Goal: Task Accomplishment & Management: Manage account settings

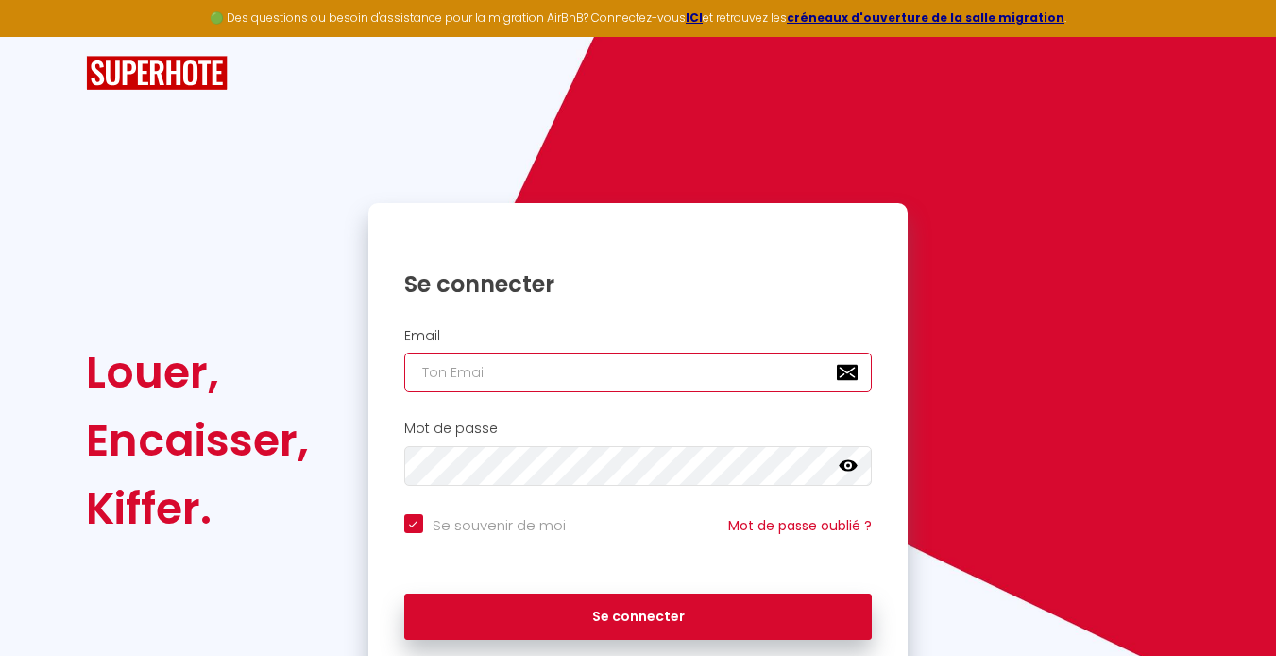
type input "[EMAIL_ADDRESS][DOMAIN_NAME]"
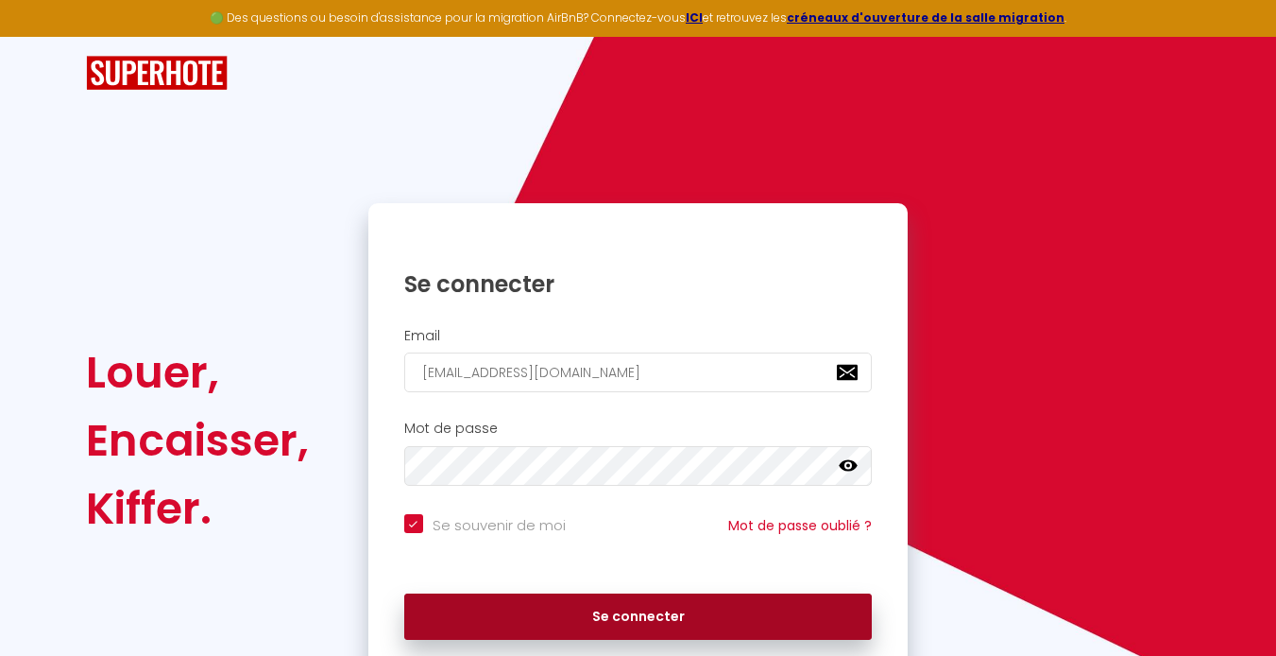
click at [635, 615] on button "Se connecter" at bounding box center [638, 616] width 469 height 47
checkbox input "true"
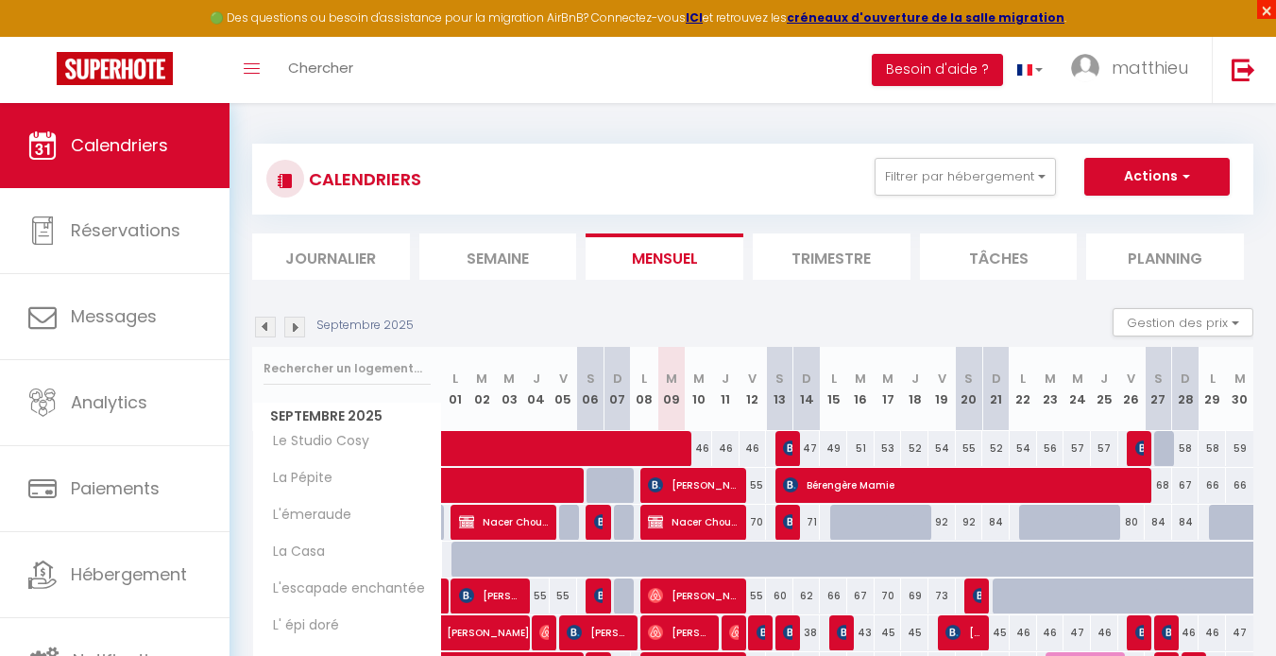
click at [1268, 11] on span "×" at bounding box center [1266, 9] width 19 height 19
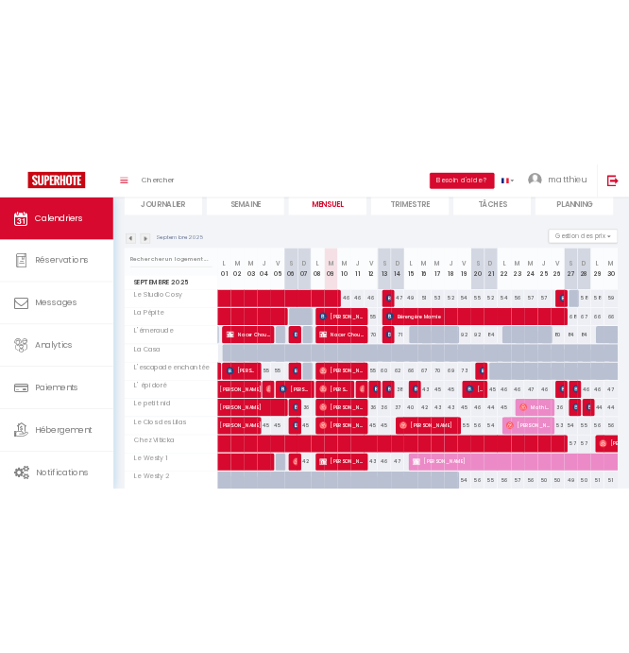
scroll to position [142, 0]
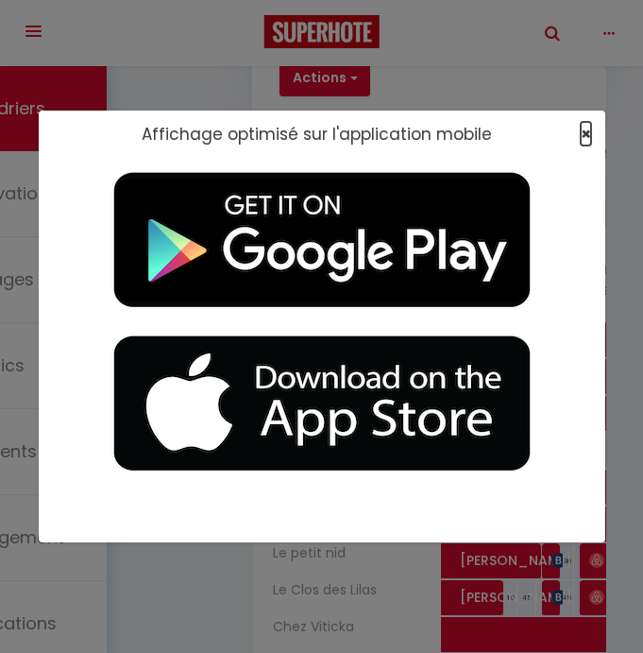
click at [587, 134] on span "×" at bounding box center [586, 134] width 10 height 24
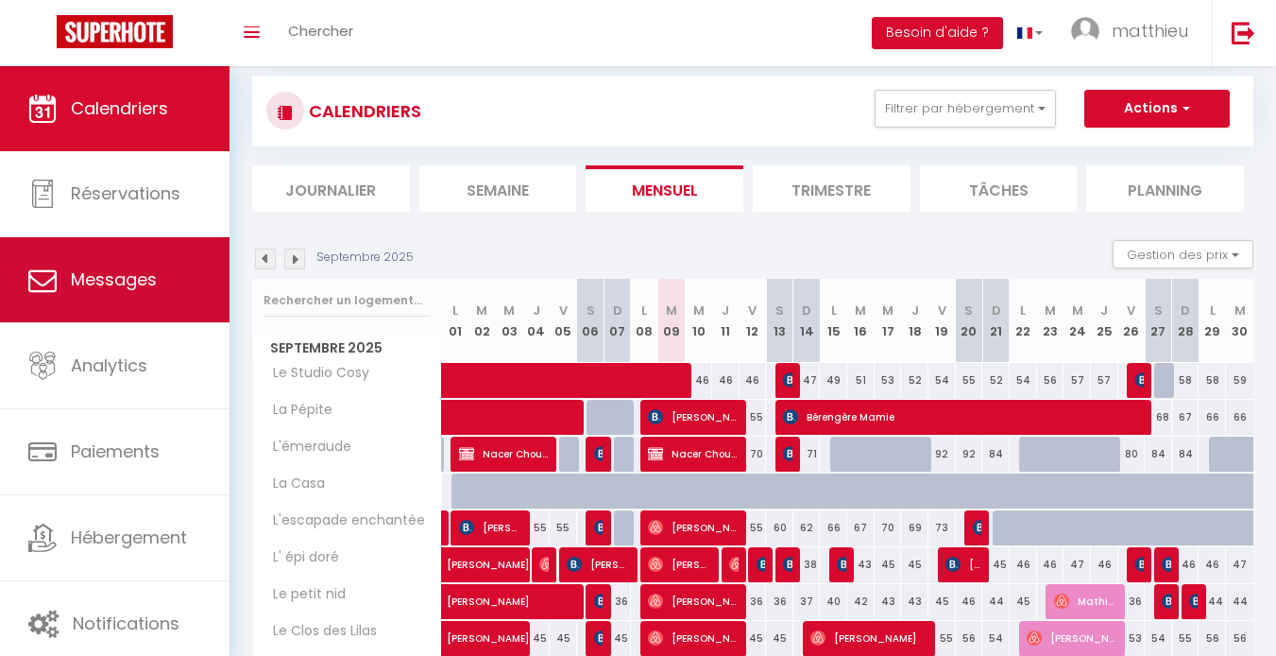
scroll to position [0, 0]
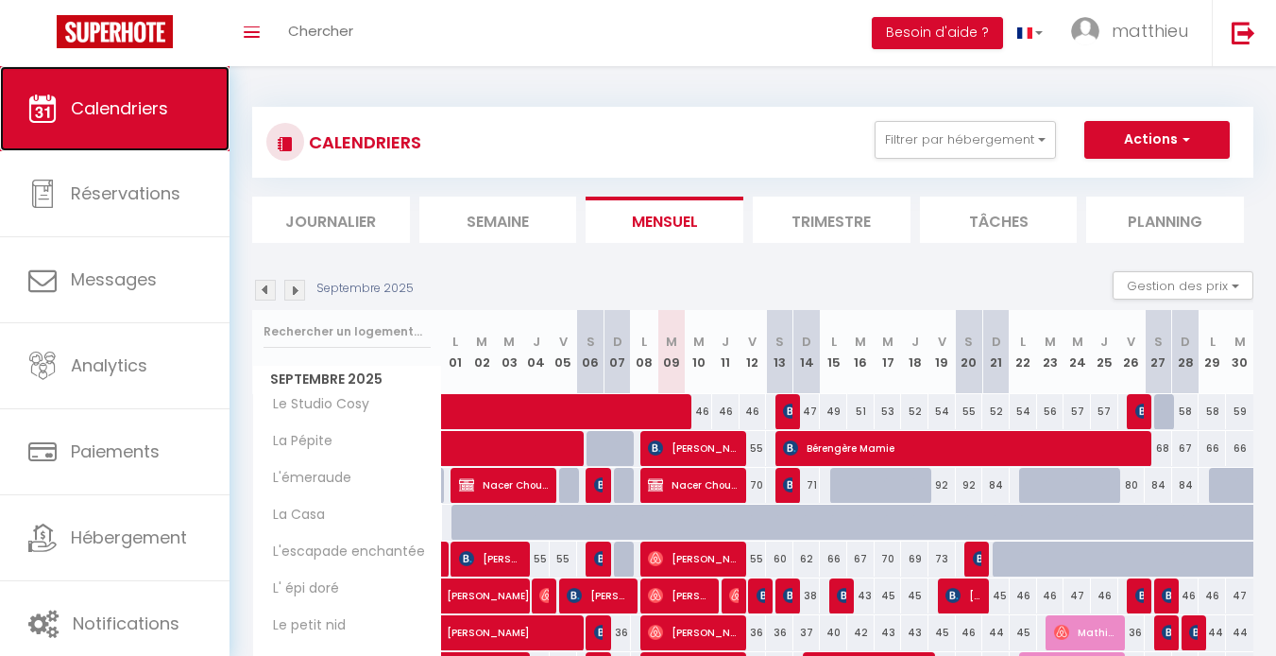
click at [122, 99] on span "Calendriers" at bounding box center [119, 108] width 97 height 24
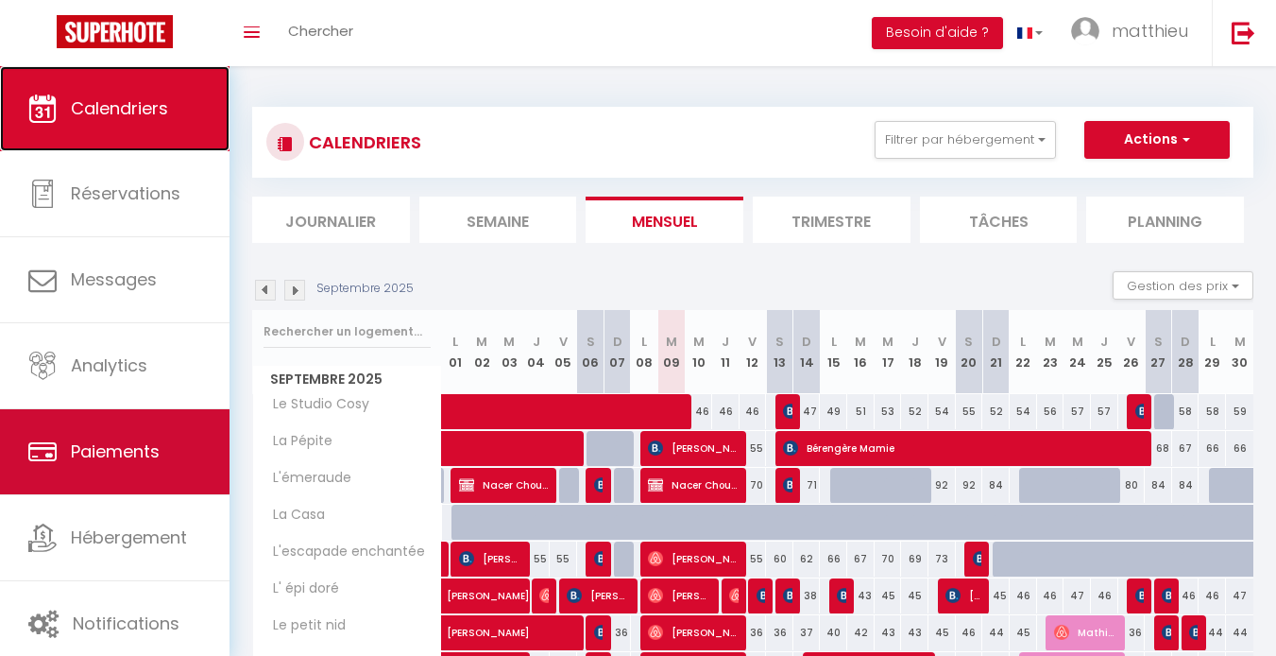
scroll to position [8, 0]
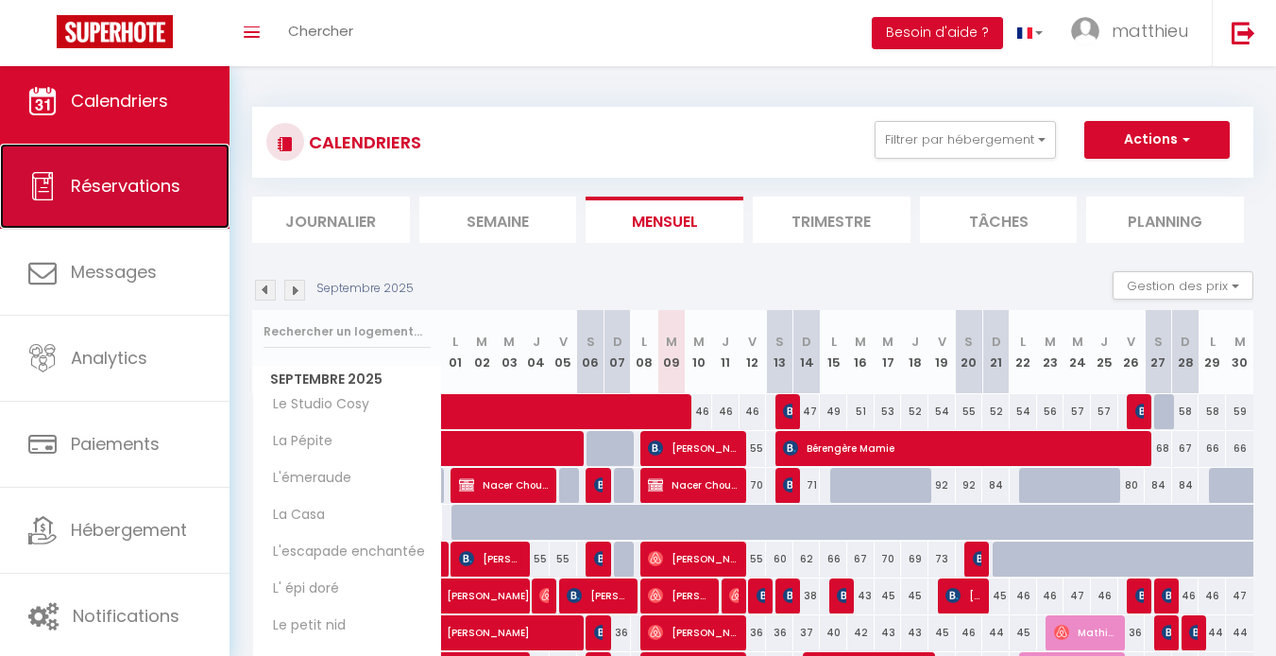
click at [118, 204] on link "Réservations" at bounding box center [115, 186] width 230 height 85
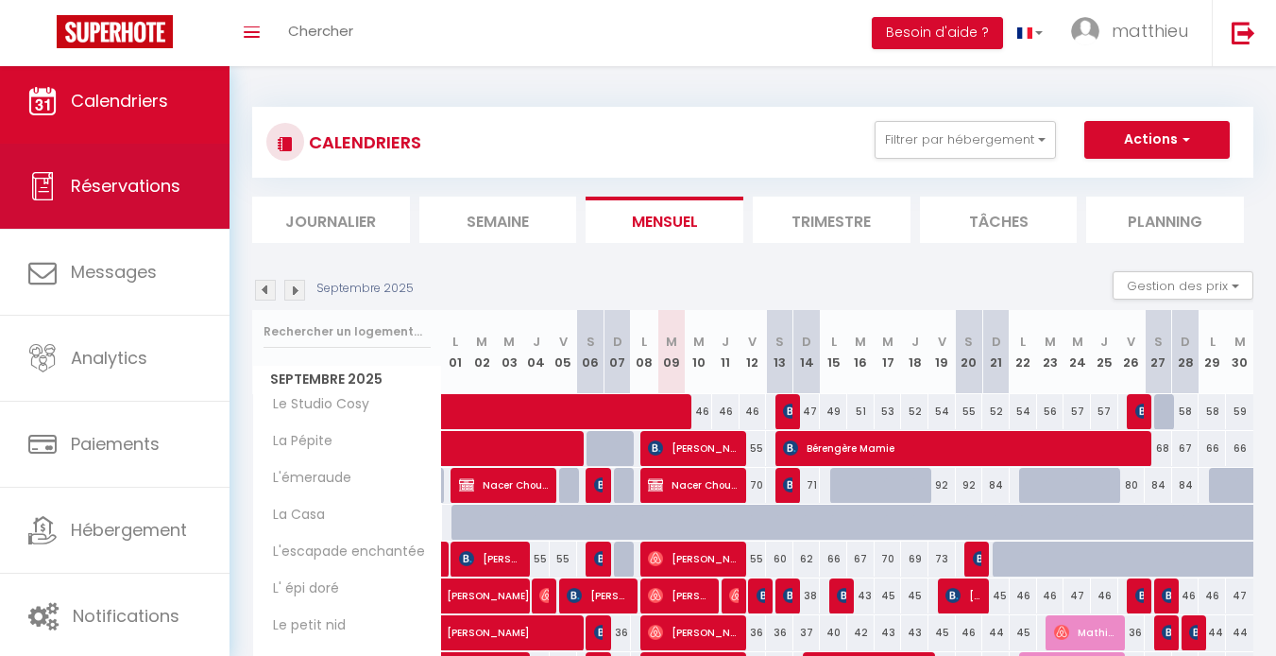
select select "not_cancelled"
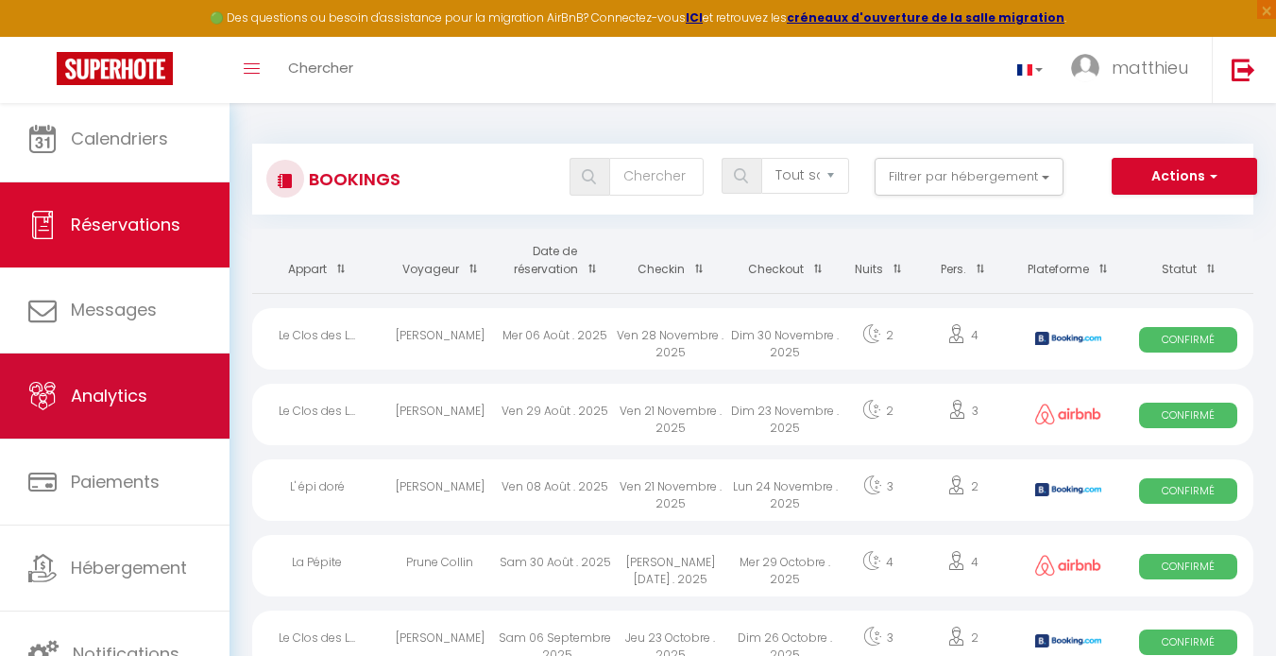
scroll to position [8, 0]
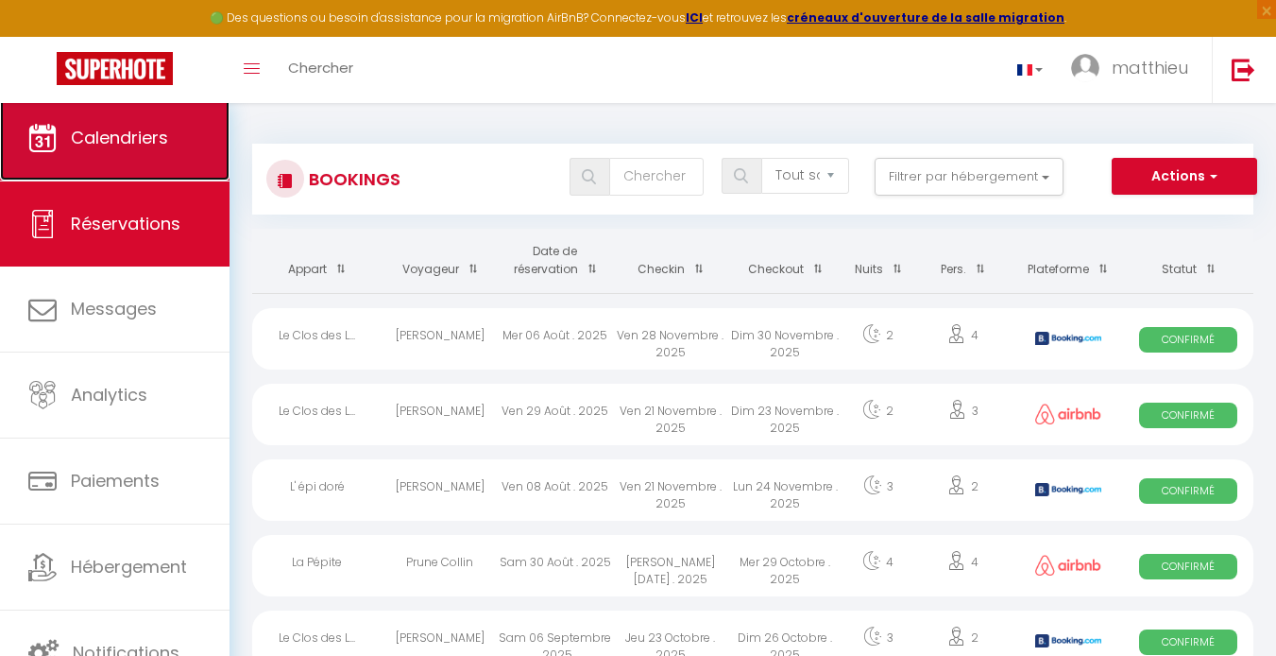
click at [116, 158] on link "Calendriers" at bounding box center [115, 137] width 230 height 85
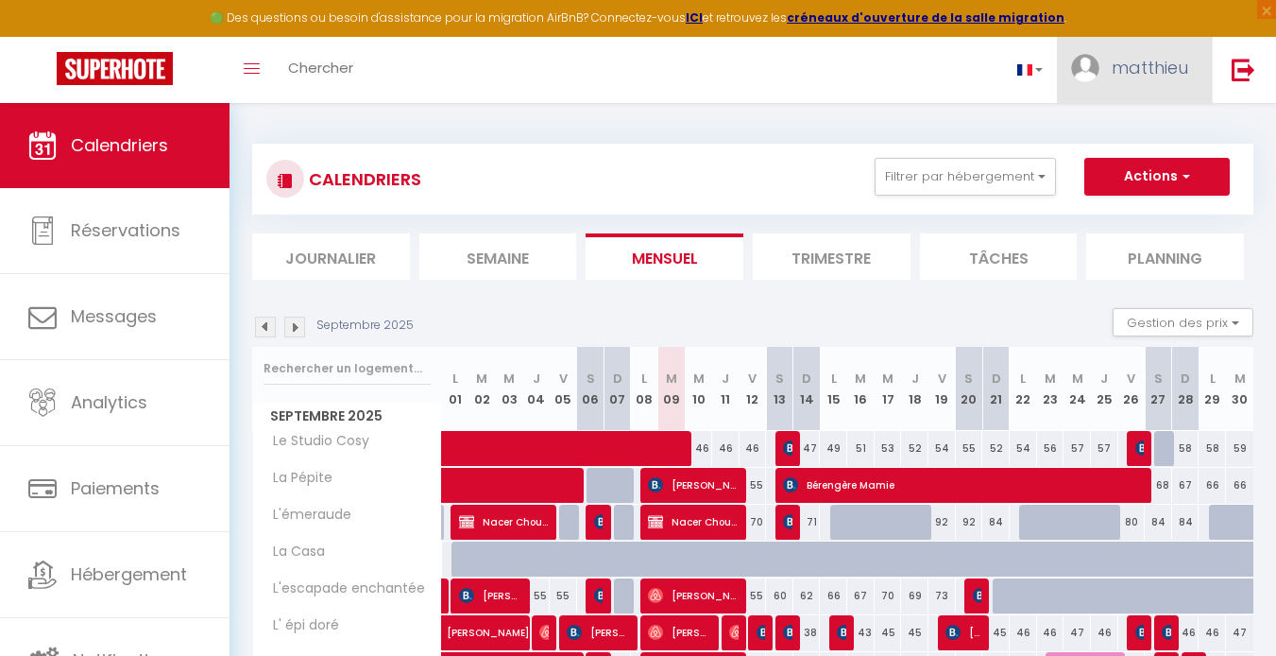
click at [1160, 75] on span "matthieu" at bounding box center [1150, 68] width 77 height 24
click at [1159, 257] on li "Planning" at bounding box center [1165, 256] width 158 height 46
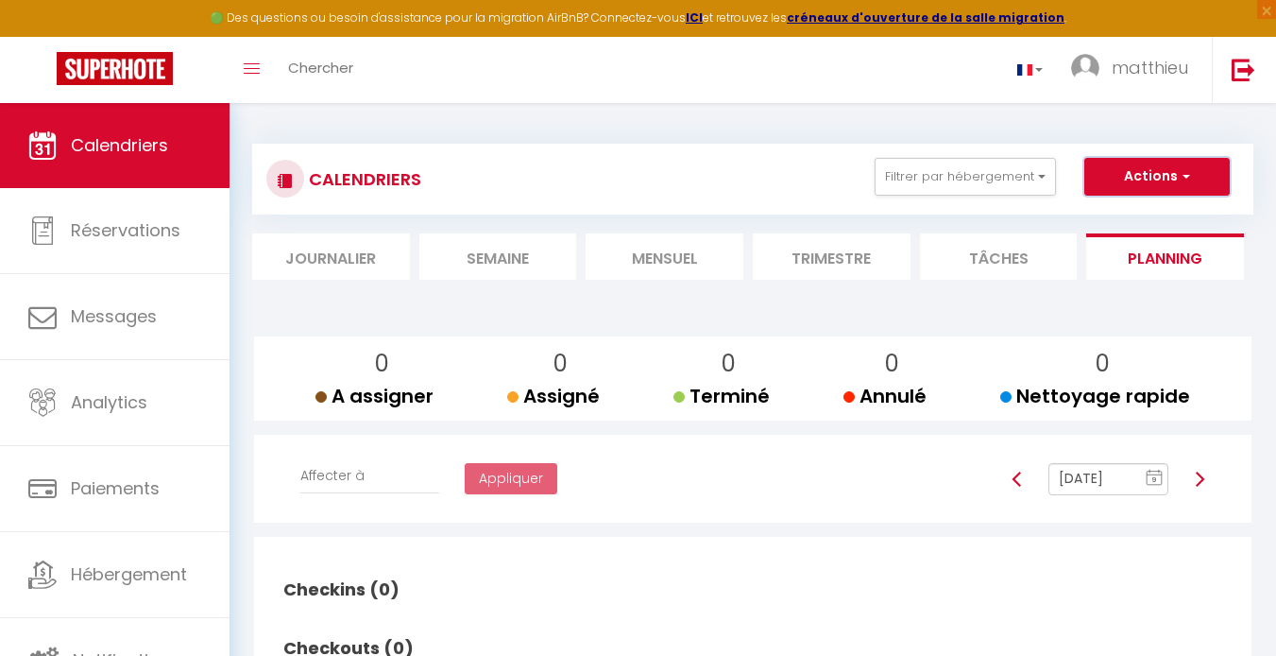
click at [1127, 181] on button "Actions" at bounding box center [1157, 177] width 145 height 38
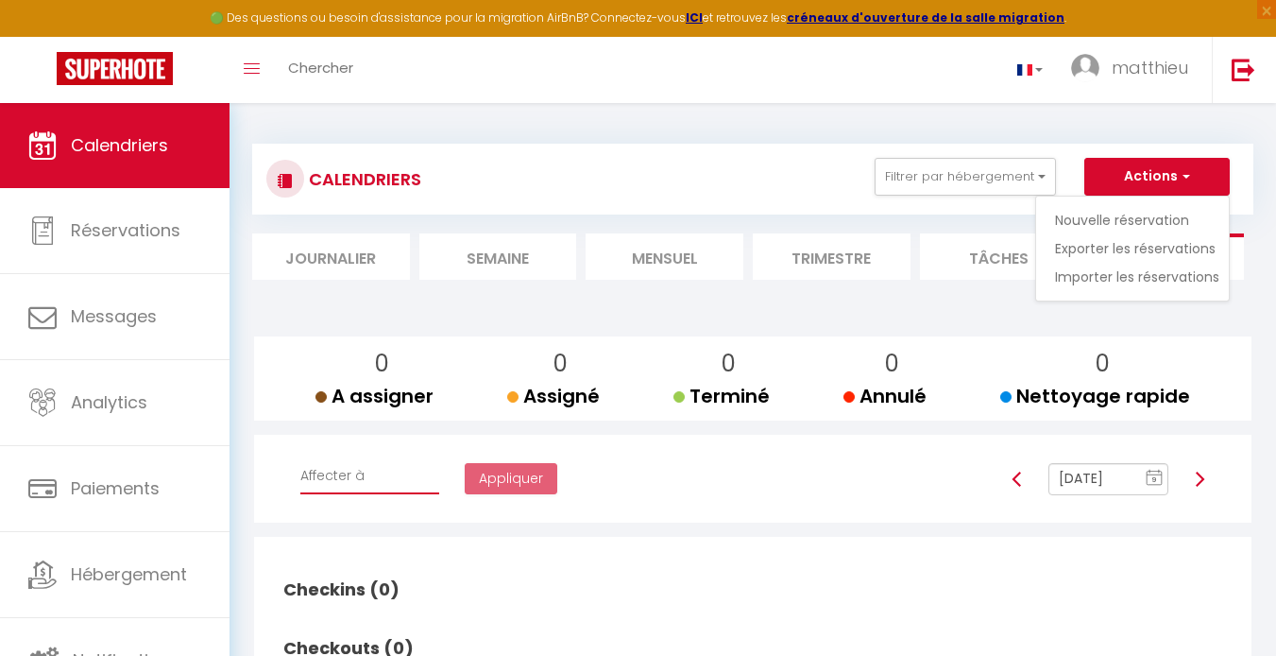
click at [377, 482] on select "Affecter à [PERSON_NAME] [PERSON_NAME] [PERSON_NAME] [PERSON_NAME] [PERSON_NAME…" at bounding box center [369, 476] width 139 height 36
select select "31019"
click at [300, 458] on select "Affecter à [PERSON_NAME] [PERSON_NAME] [PERSON_NAME] [PERSON_NAME] [PERSON_NAME…" at bounding box center [369, 476] width 139 height 36
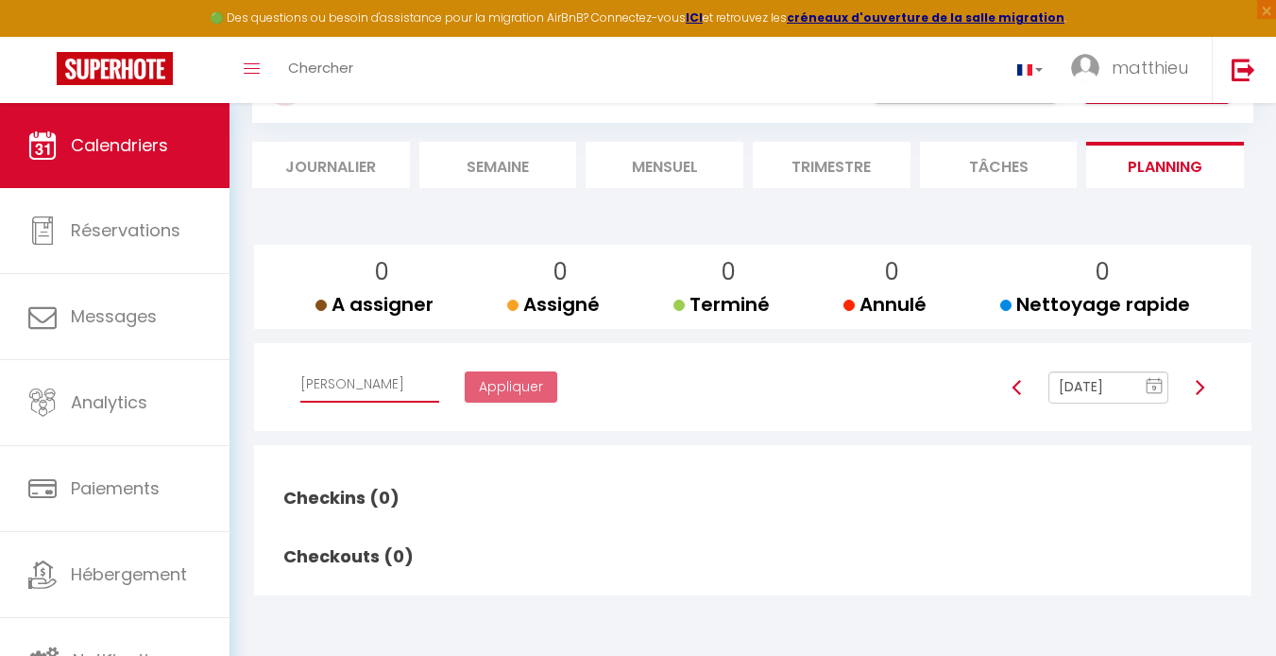
scroll to position [103, 0]
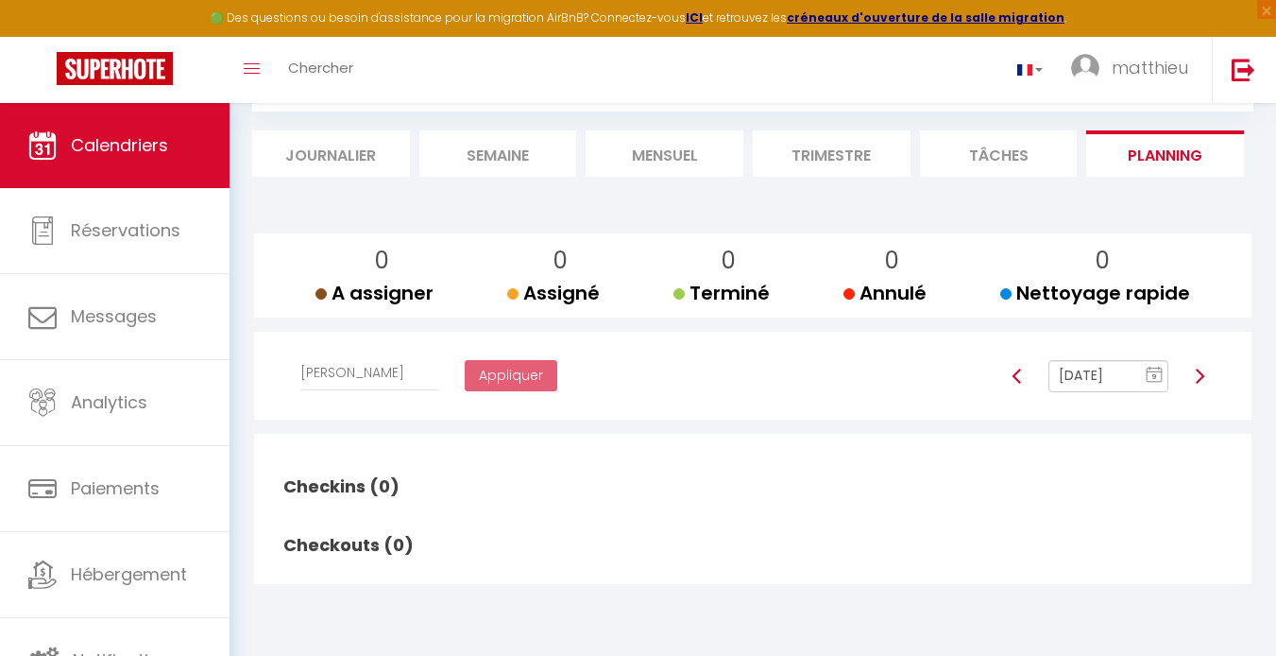
click at [1118, 382] on input "[DATE]" at bounding box center [1109, 376] width 121 height 32
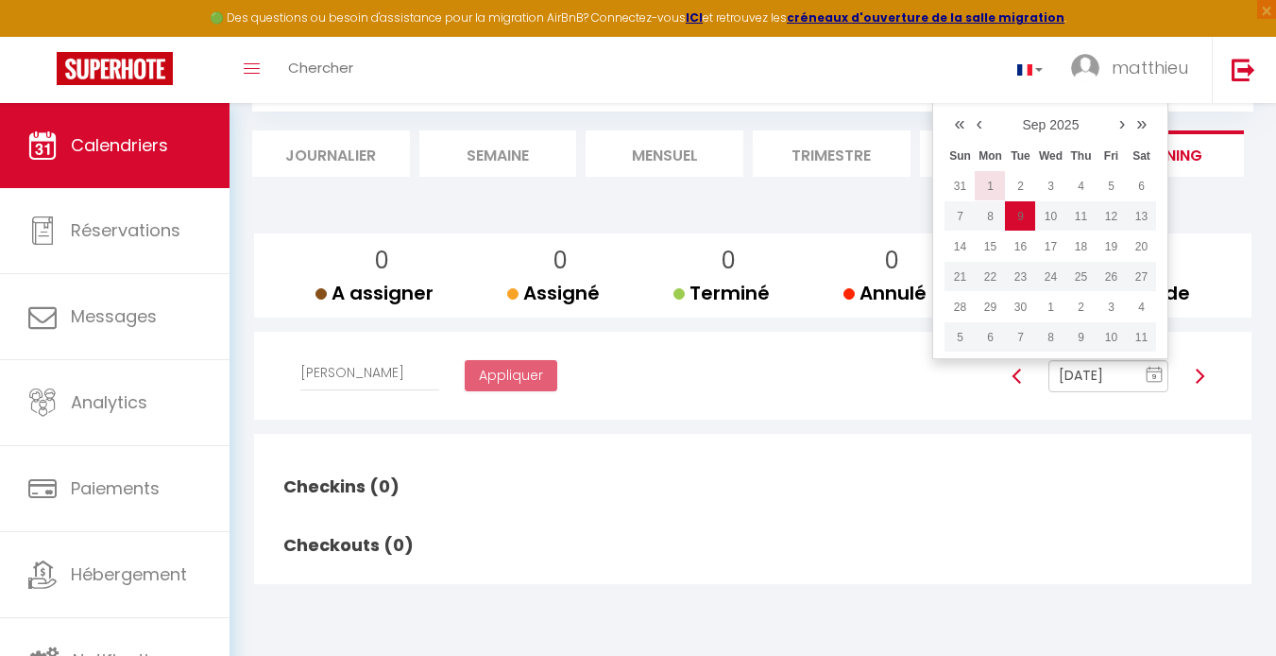
click at [989, 182] on td "1" at bounding box center [990, 186] width 30 height 30
type input "[DATE]"
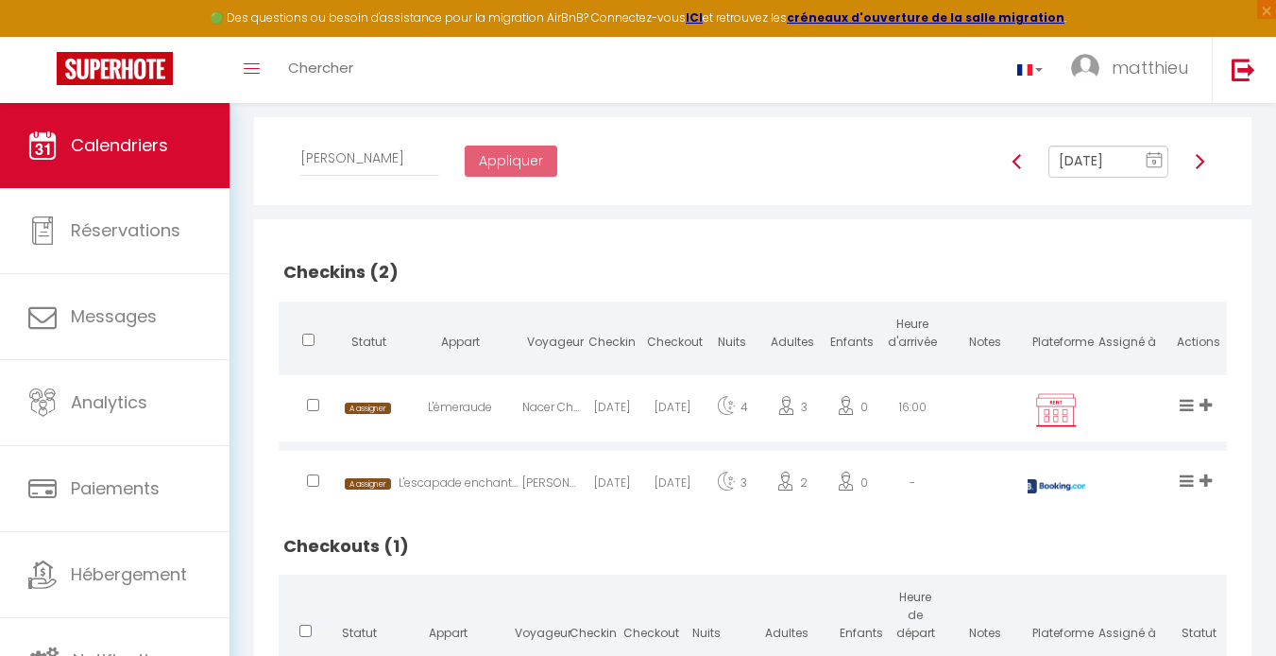
scroll to position [323, 0]
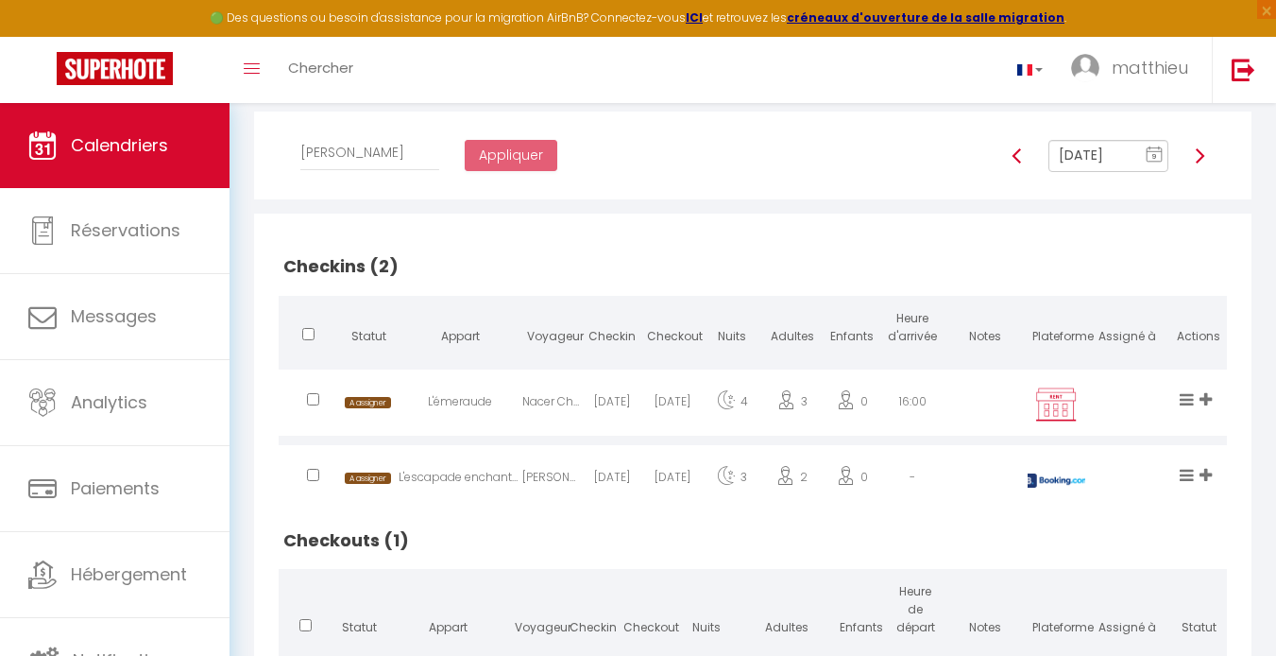
click at [1143, 150] on span "9" at bounding box center [1154, 157] width 28 height 34
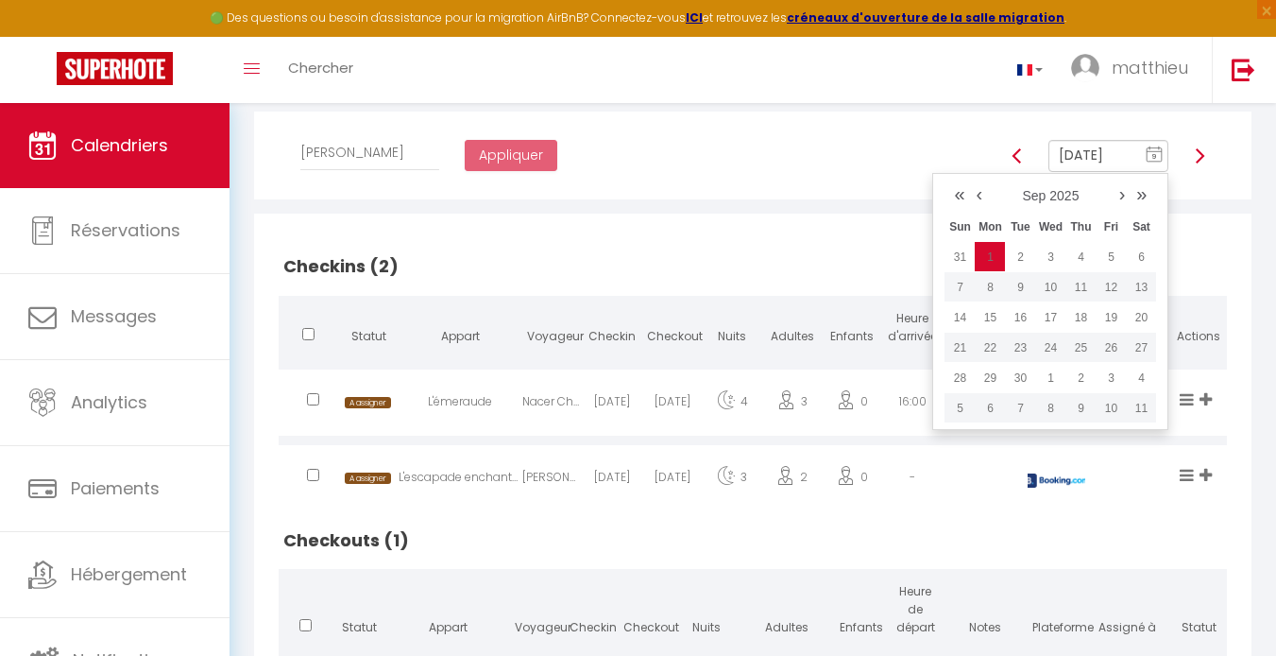
click at [1052, 198] on link "2025" at bounding box center [1064, 195] width 29 height 15
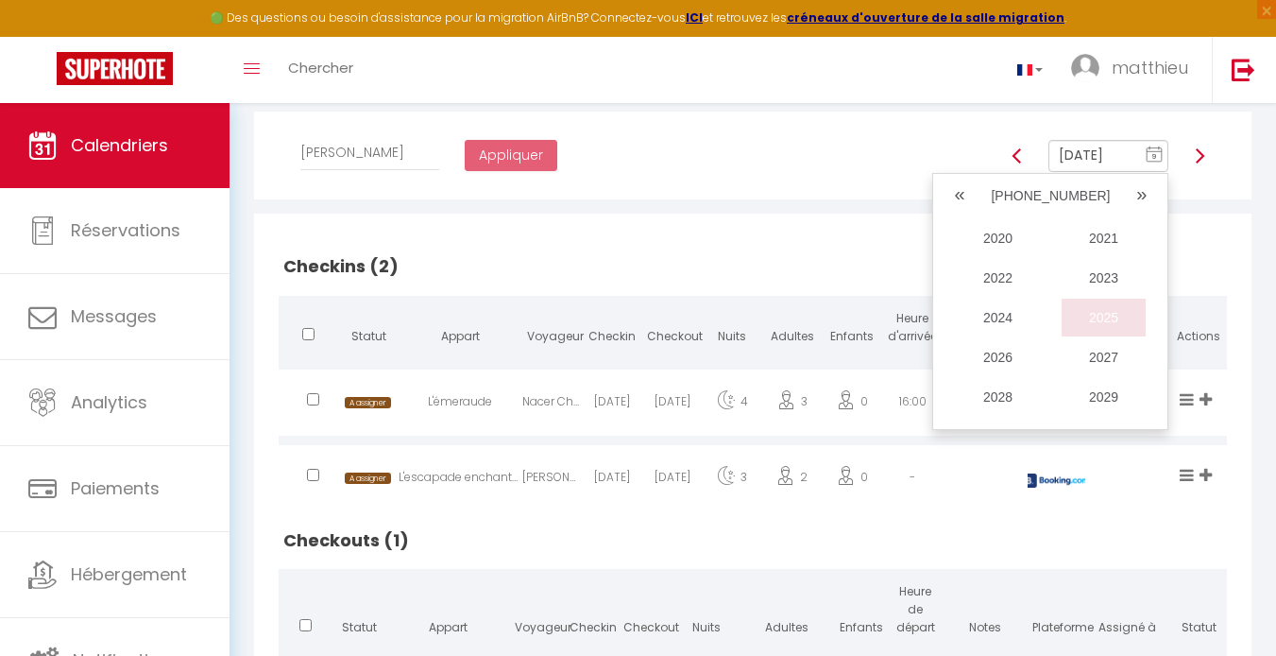
click at [1103, 314] on span "2025" at bounding box center [1104, 318] width 85 height 38
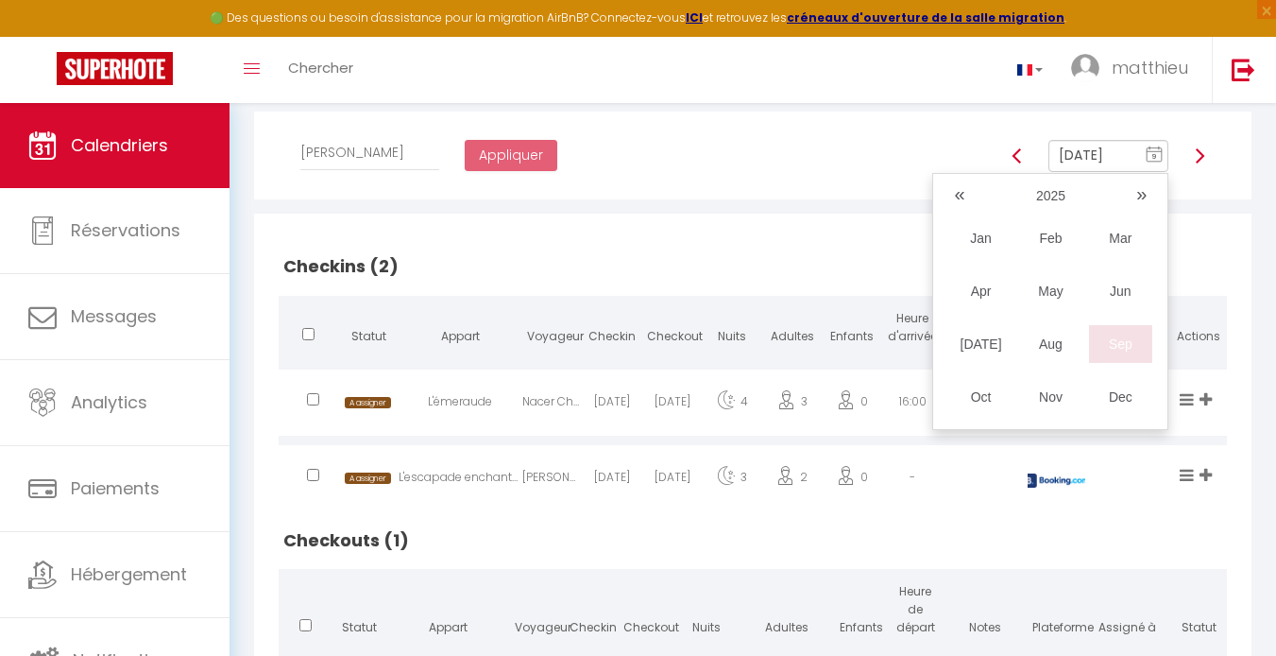
click at [1115, 347] on span "Sep" at bounding box center [1120, 344] width 63 height 38
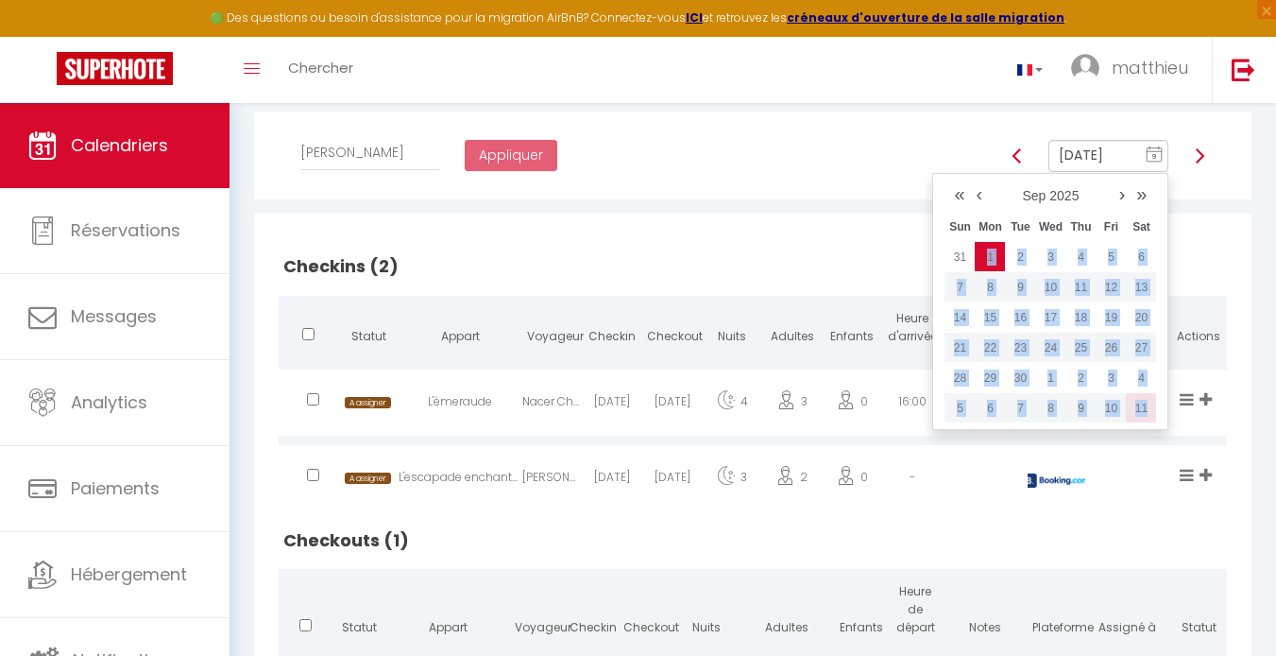
drag, startPoint x: 984, startPoint y: 252, endPoint x: 1148, endPoint y: 402, distance: 222.0
click at [1148, 402] on tbody "31 1 2 3 4 5 6 7 8 9 10 11 12 13 14 15 16 17 18 19 20 21 22 23 24 25 26 27 28 2…" at bounding box center [1051, 332] width 212 height 181
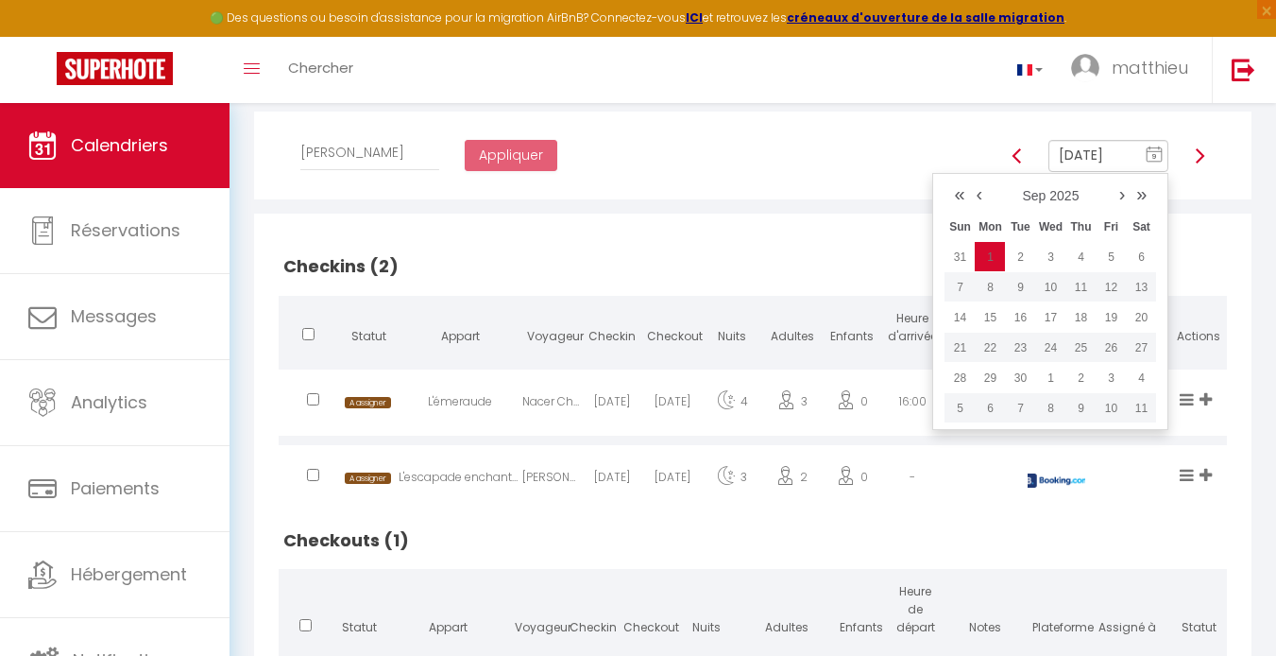
click at [885, 219] on div "Checkins (2) Statut Appart Voyageur Checkin Checkout Nuits Adultes Enfants Heur…" at bounding box center [752, 475] width 973 height 522
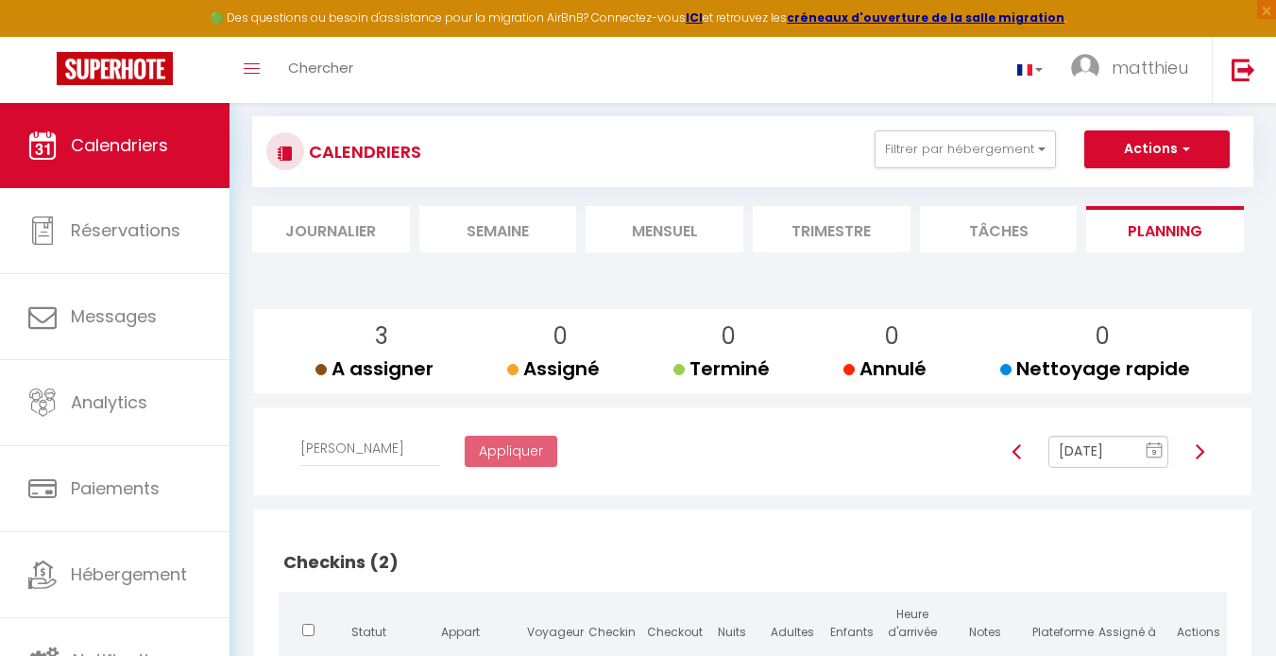
scroll to position [0, 0]
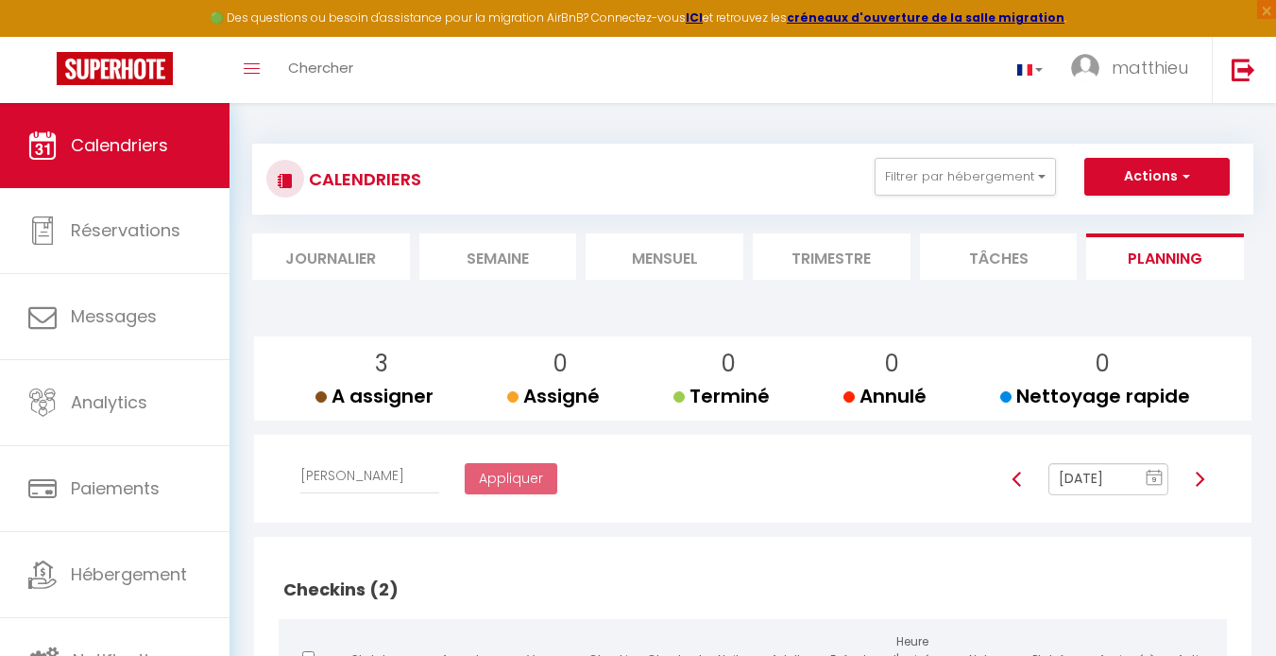
click at [691, 261] on li "Mensuel" at bounding box center [665, 256] width 158 height 46
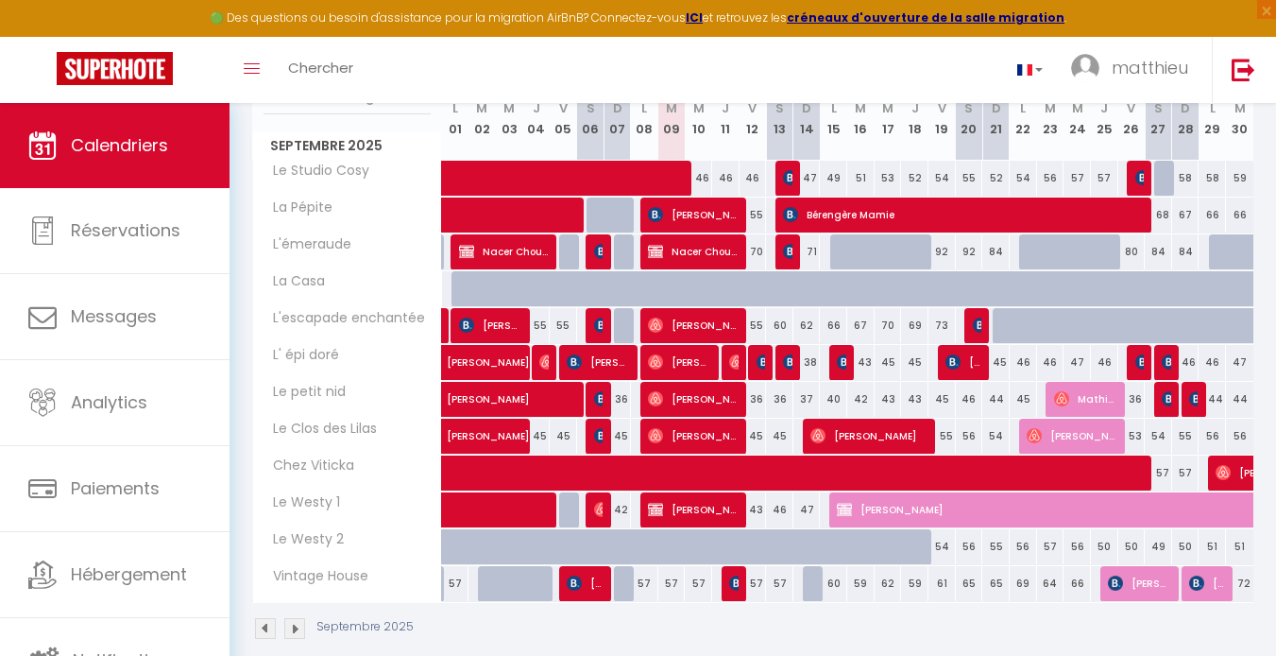
scroll to position [296, 0]
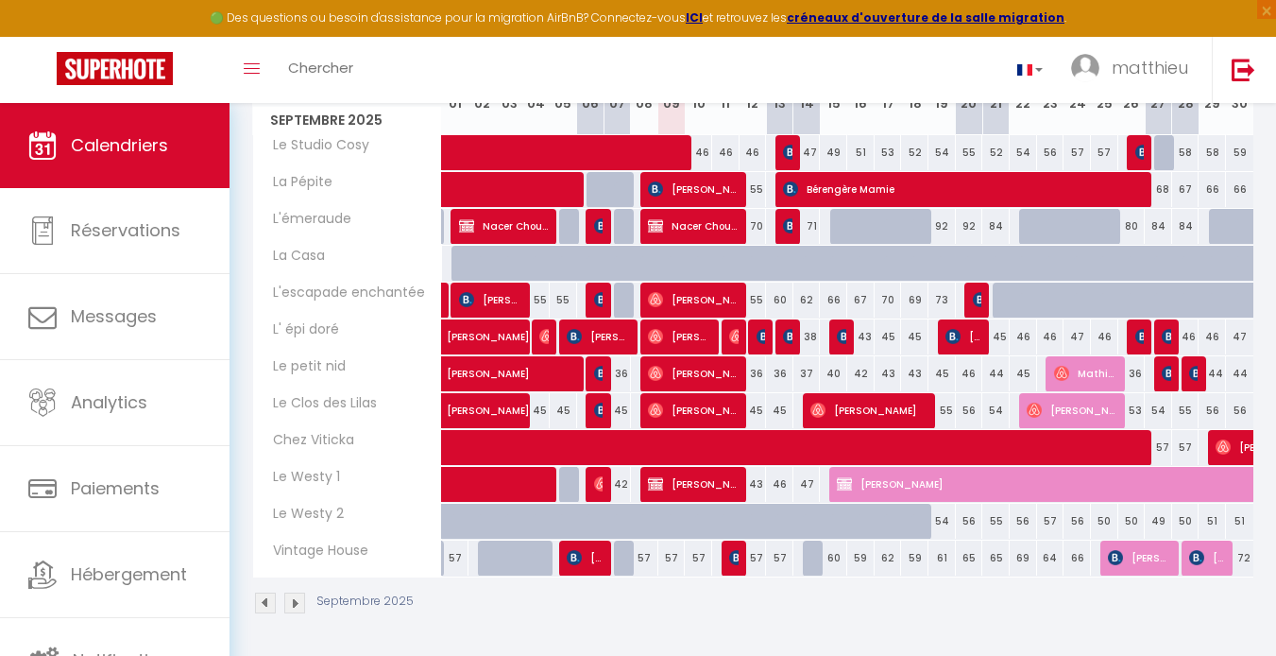
click at [442, 556] on div "57" at bounding box center [455, 557] width 27 height 35
type input "57"
type input "Lun 01 Septembre 2025"
type input "[DATE]"
